Goal: Information Seeking & Learning: Learn about a topic

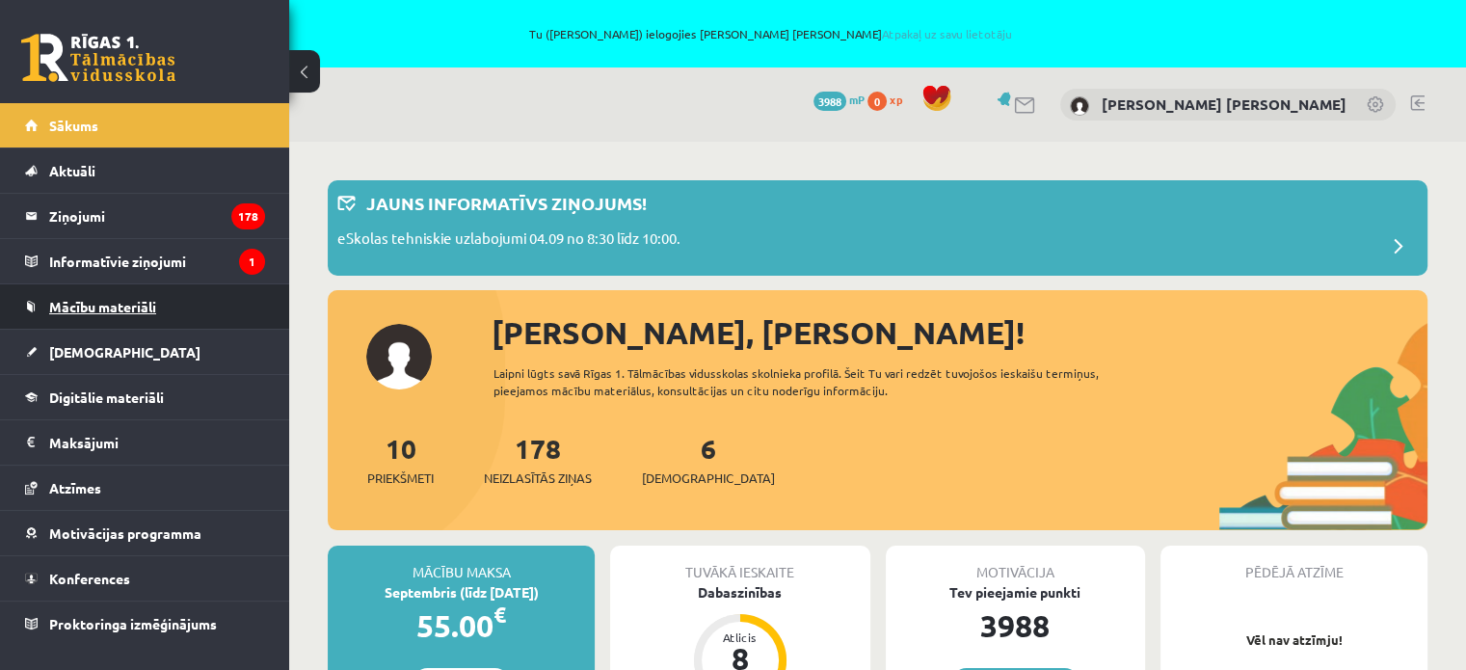
click at [81, 304] on span "Mācību materiāli" at bounding box center [102, 306] width 107 height 17
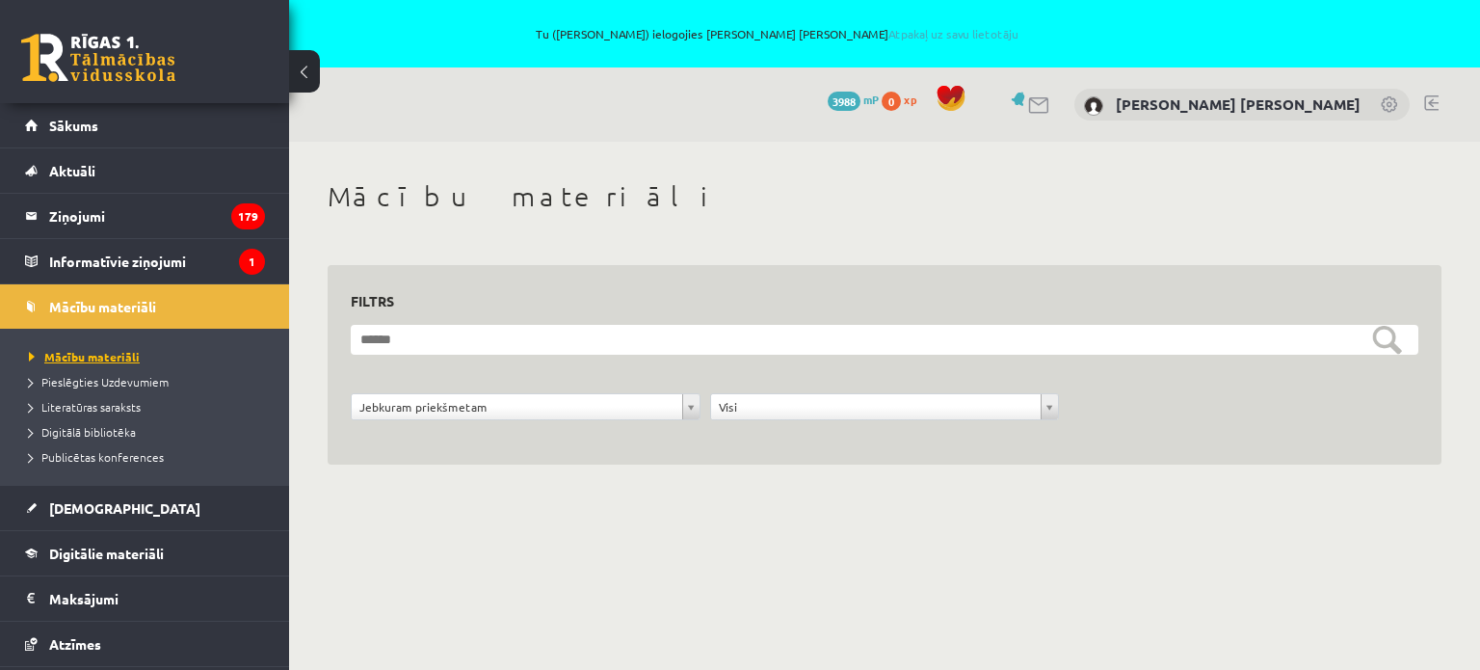
click at [91, 353] on span "Mācību materiāli" at bounding box center [84, 356] width 111 height 15
click at [96, 549] on span "Digitālie materiāli" at bounding box center [106, 552] width 115 height 17
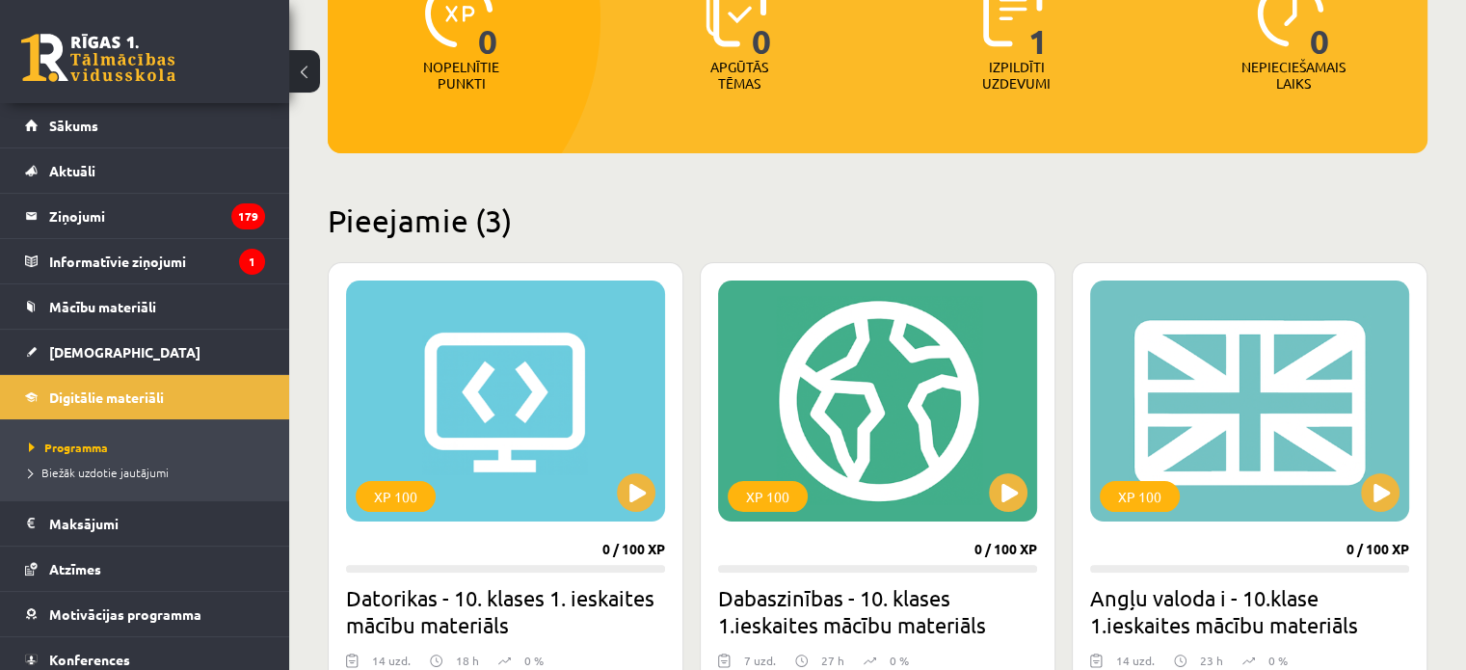
scroll to position [385, 0]
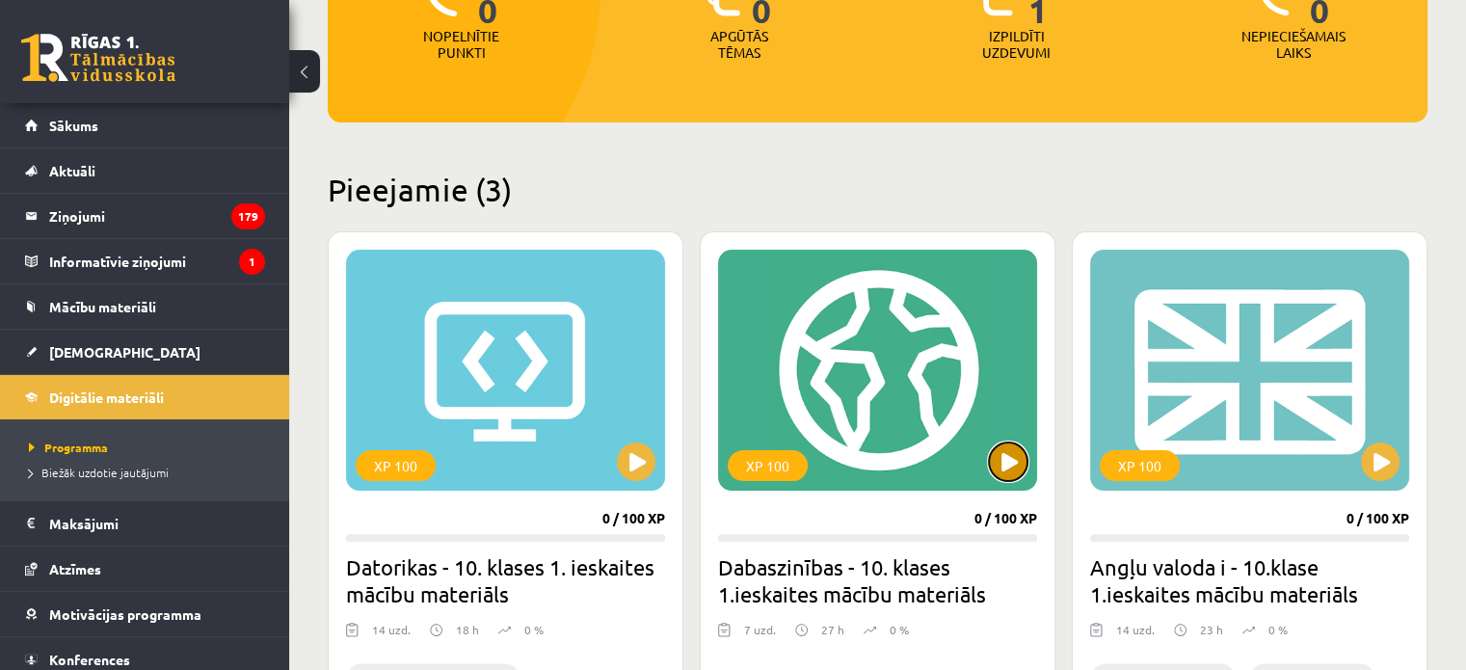
click at [1019, 460] on button at bounding box center [1008, 461] width 39 height 39
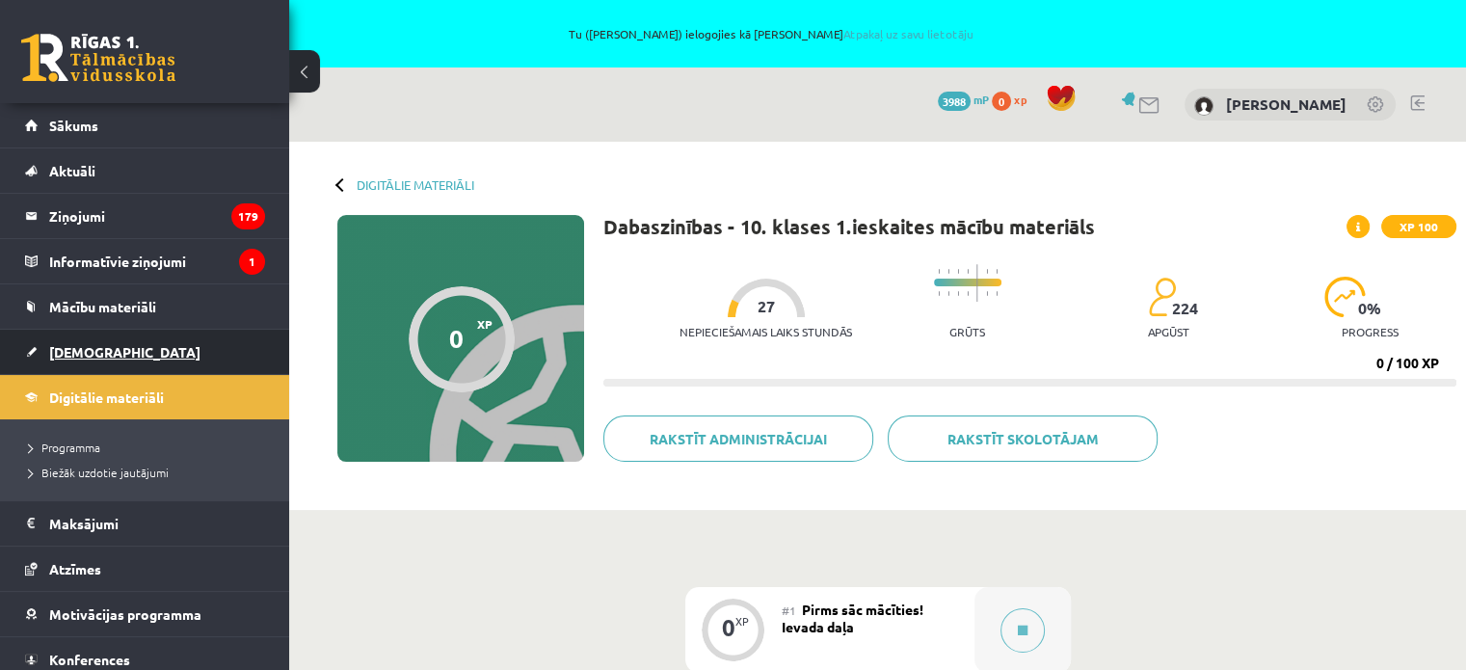
click at [88, 343] on span "[DEMOGRAPHIC_DATA]" at bounding box center [124, 351] width 151 height 17
